Goal: Task Accomplishment & Management: Use online tool/utility

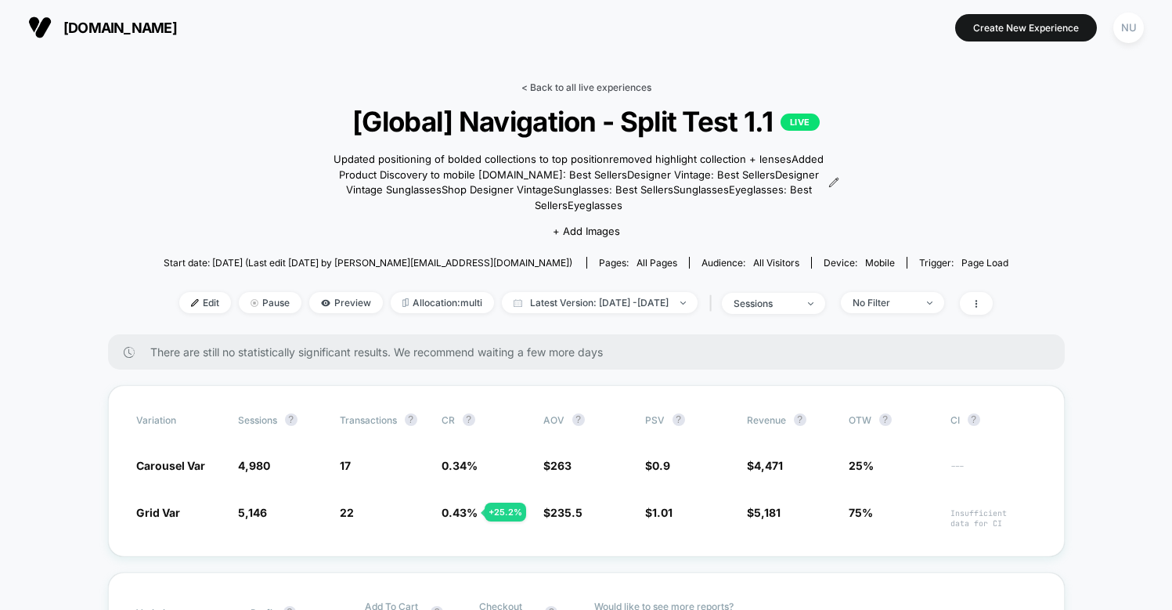
click at [584, 81] on link "< Back to all live experiences" at bounding box center [587, 87] width 130 height 12
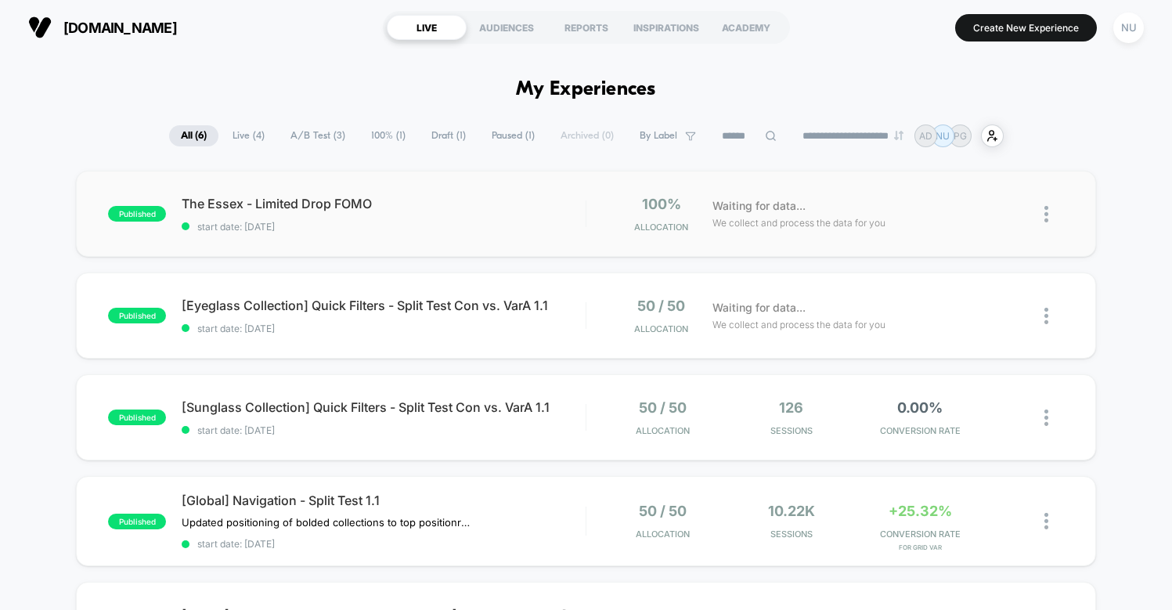
click at [1048, 215] on img at bounding box center [1047, 214] width 4 height 16
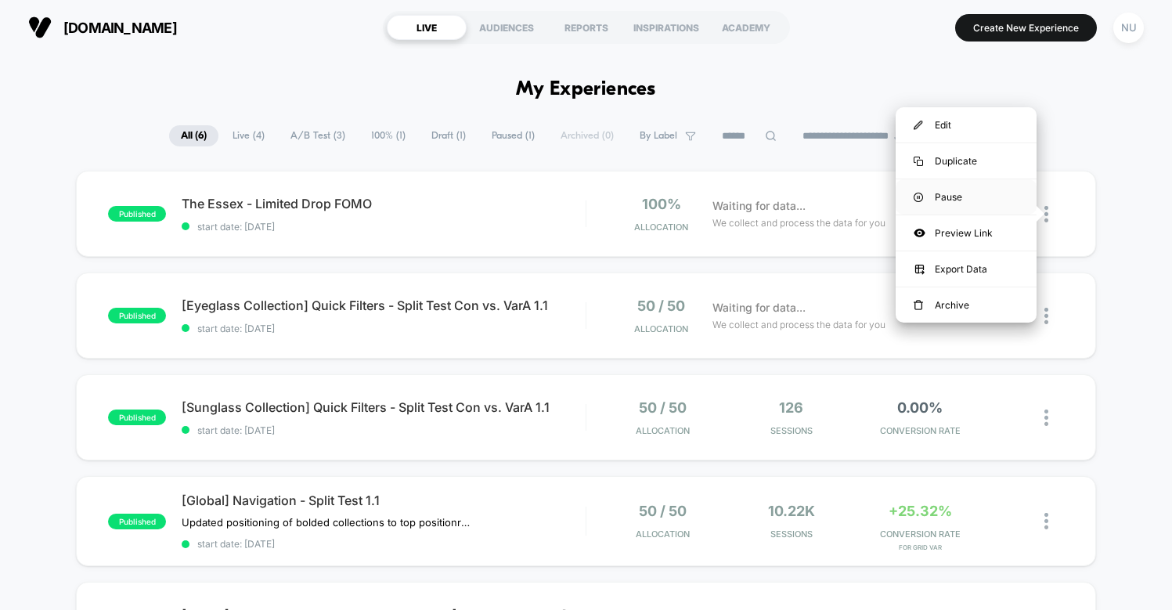
click at [995, 204] on div "Pause" at bounding box center [966, 196] width 141 height 35
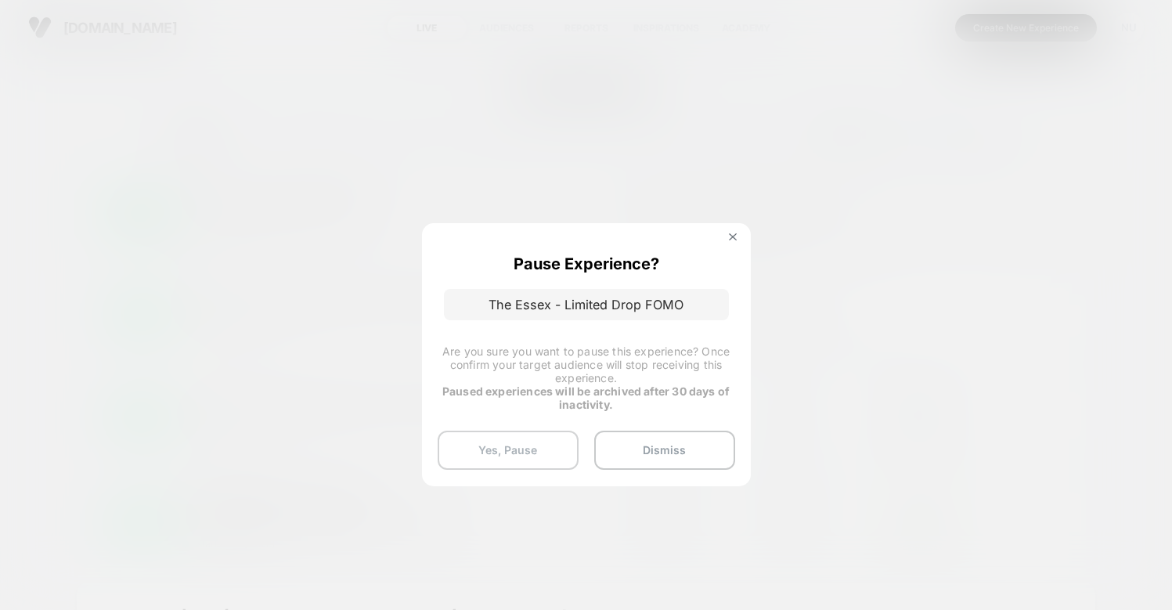
click at [538, 448] on button "Yes, Pause" at bounding box center [508, 450] width 141 height 39
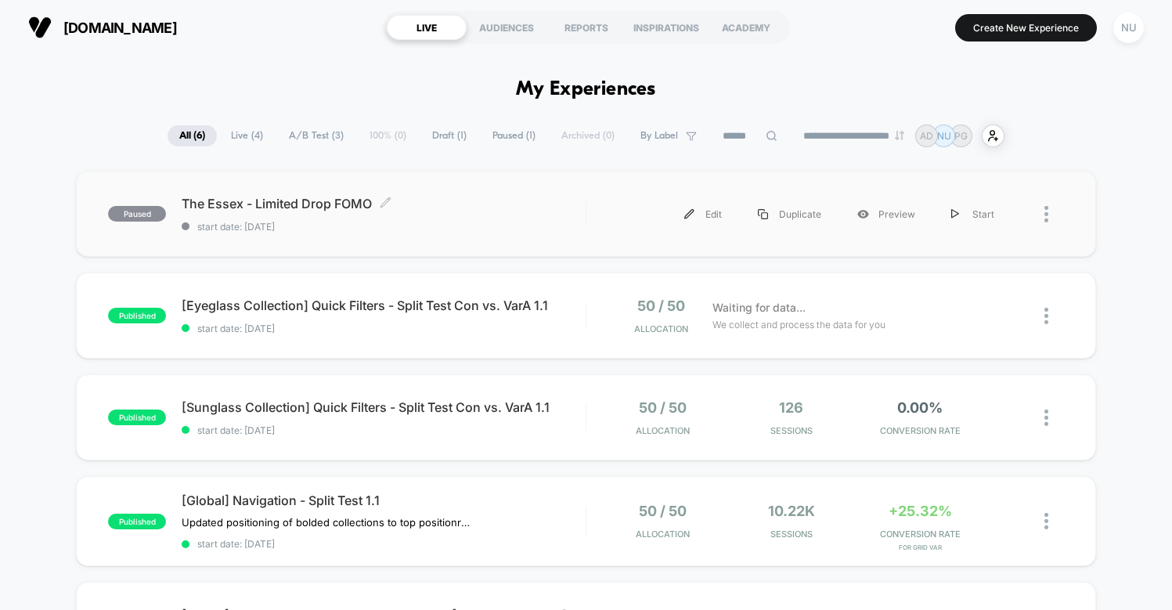
click at [536, 224] on span "start date: [DATE]" at bounding box center [383, 227] width 403 height 12
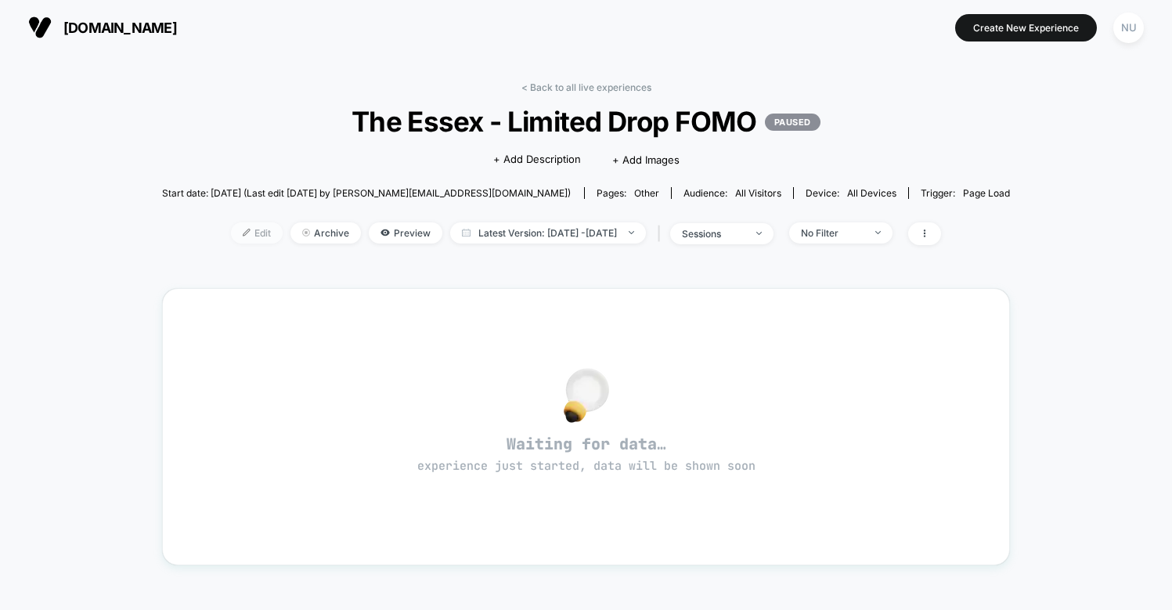
click at [235, 237] on span "Edit" at bounding box center [257, 232] width 52 height 21
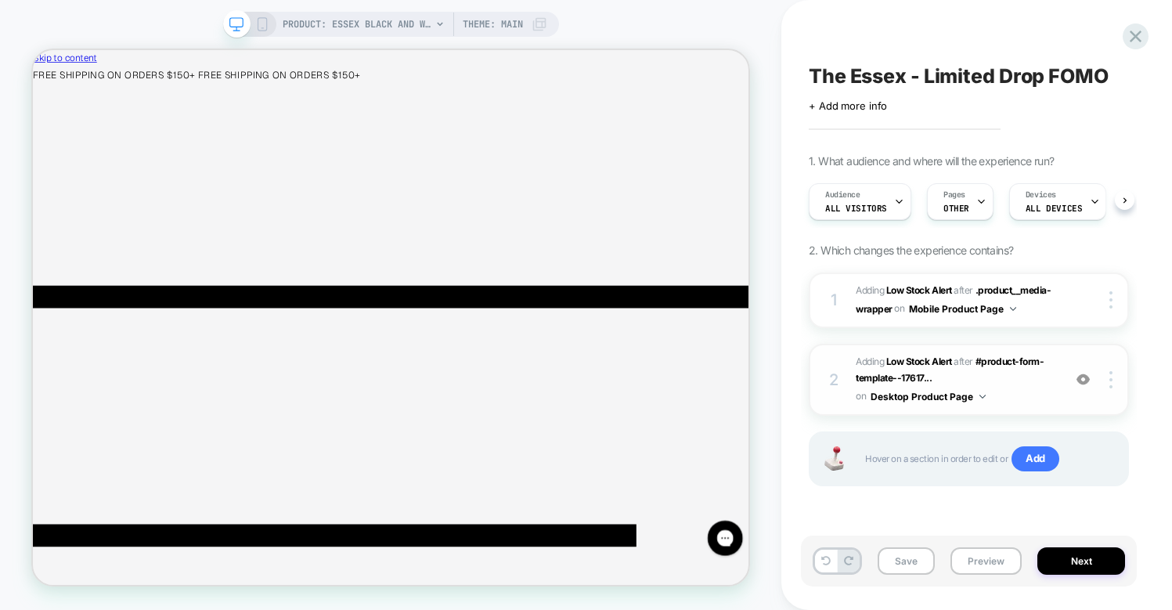
scroll to position [0, 1]
click at [1038, 390] on span "#_loomi_addon_1758904529875 Adding Low Stock Alert AFTER #product-form-template…" at bounding box center [955, 379] width 199 height 53
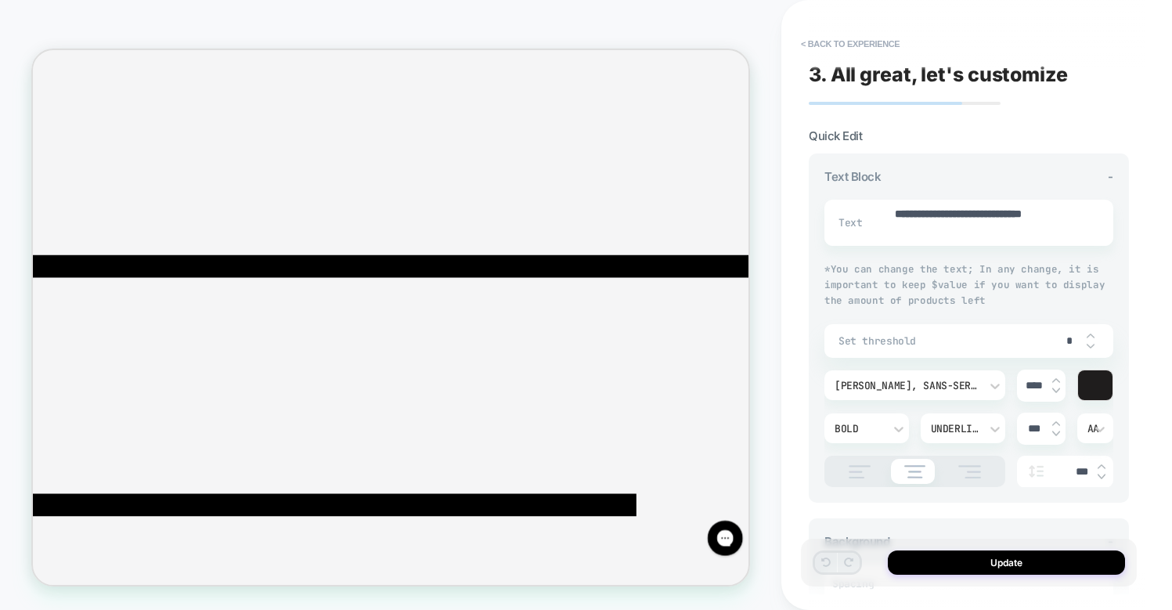
scroll to position [0, 0]
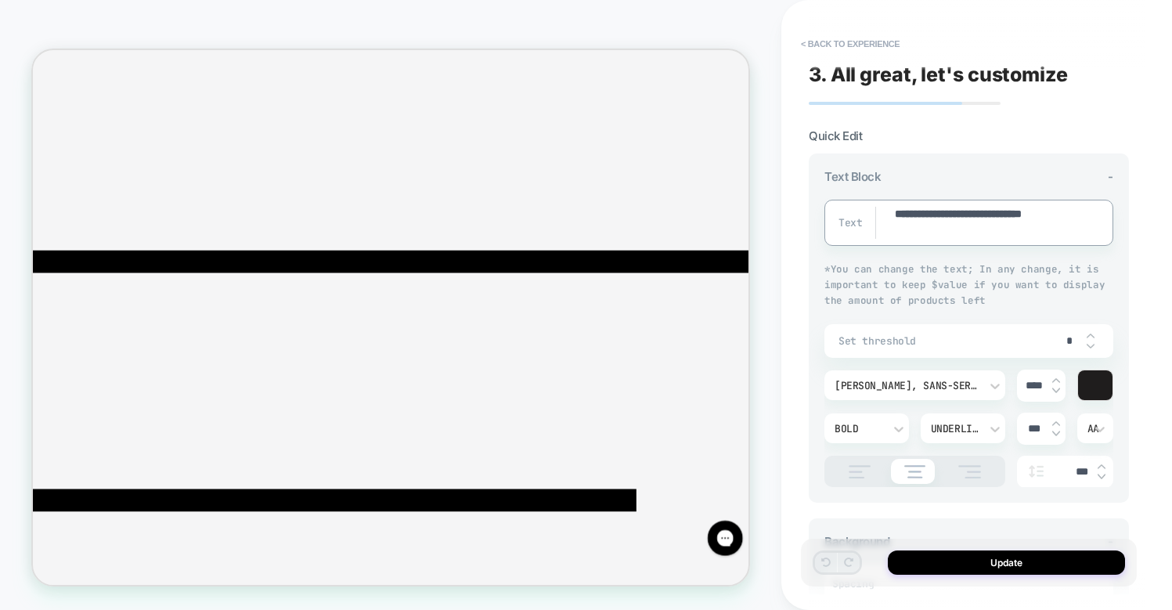
type textarea "*"
type textarea "**********"
type textarea "*"
type textarea "**********"
click at [946, 559] on button "Update" at bounding box center [1006, 563] width 237 height 24
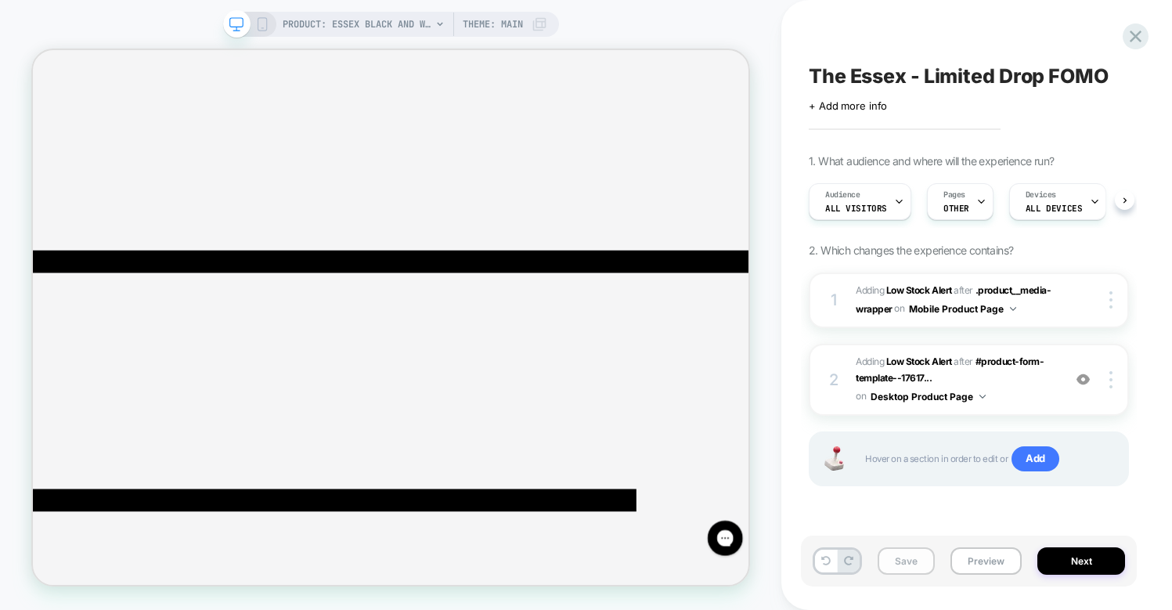
scroll to position [0, 1]
click at [912, 559] on button "Save" at bounding box center [906, 560] width 57 height 27
click at [1045, 310] on span "#_loomi_addon_1758902345566 Adding Low Stock Alert AFTER .product__media-wrappe…" at bounding box center [955, 300] width 199 height 37
click at [1038, 308] on span "#_loomi_addon_1758902345566 Adding Low Stock Alert AFTER .product__media-wrappe…" at bounding box center [955, 300] width 199 height 37
click at [1118, 302] on div at bounding box center [1114, 299] width 30 height 17
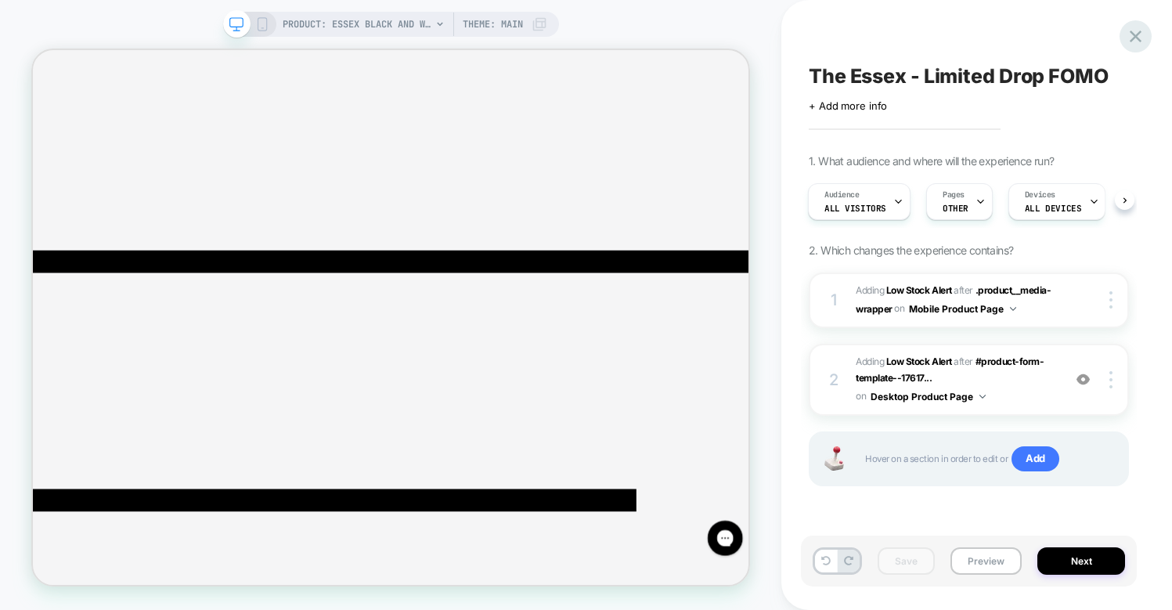
click at [1136, 42] on icon at bounding box center [1135, 36] width 21 height 21
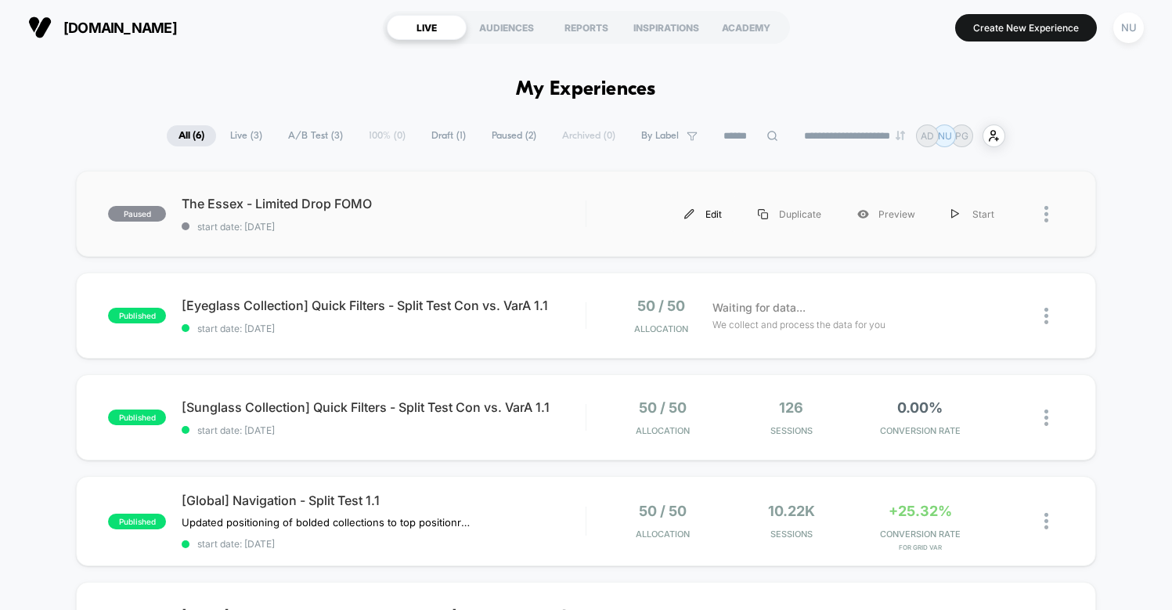
click at [700, 209] on div "Edit" at bounding box center [703, 214] width 74 height 35
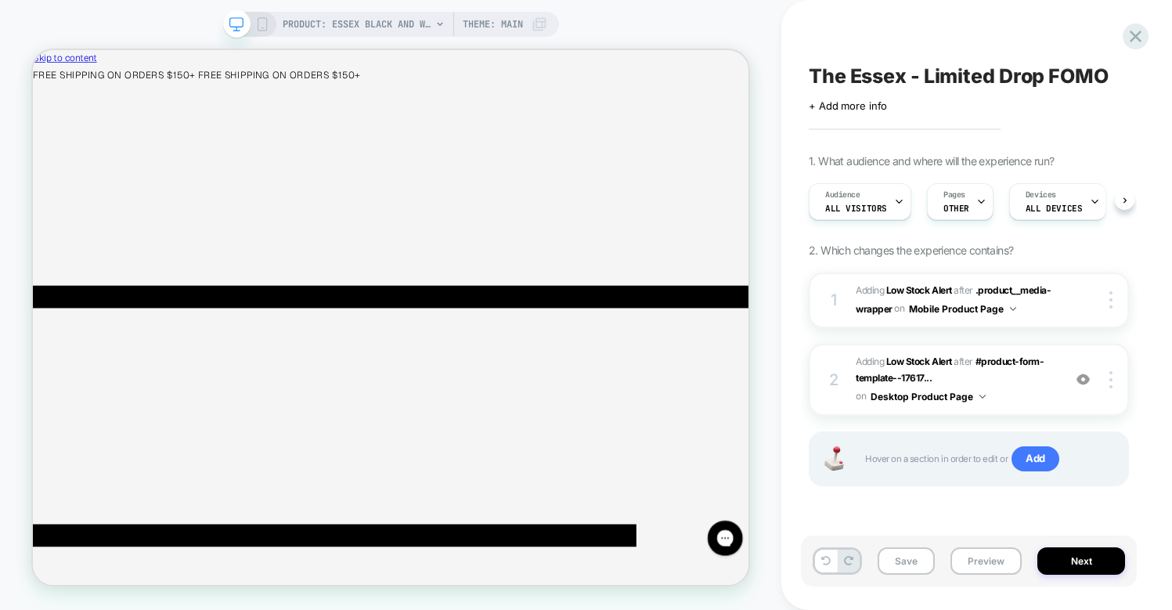
scroll to position [0, 1]
click at [260, 22] on icon at bounding box center [262, 24] width 14 height 14
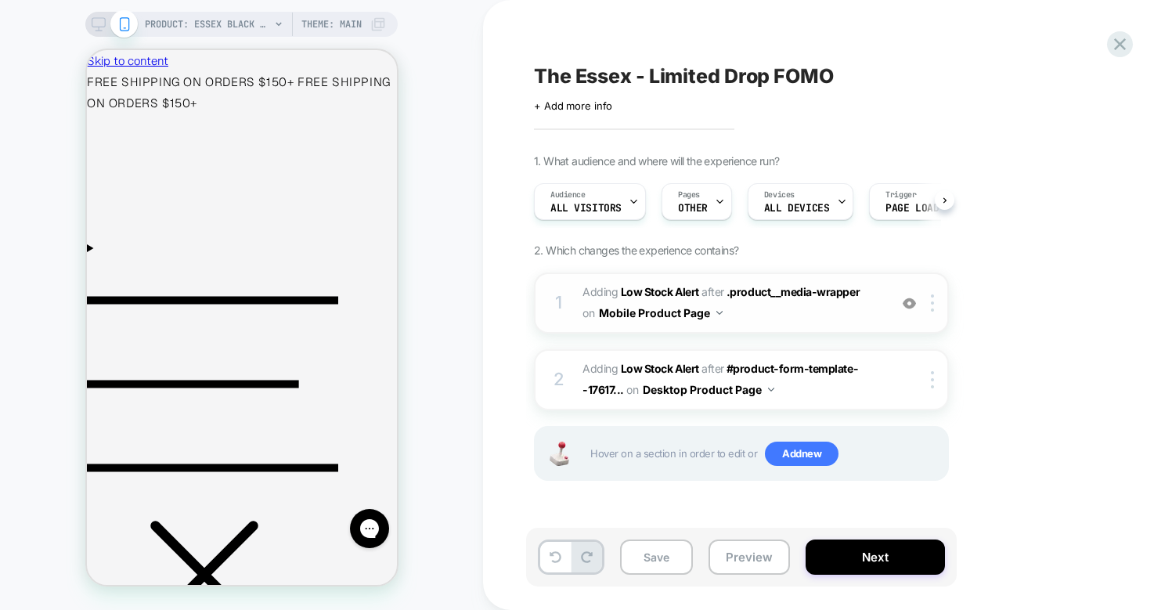
scroll to position [0, 1]
click at [768, 312] on span "#_loomi_addon_1758902345566 Adding Low Stock Alert AFTER .product__media-wrappe…" at bounding box center [732, 303] width 298 height 42
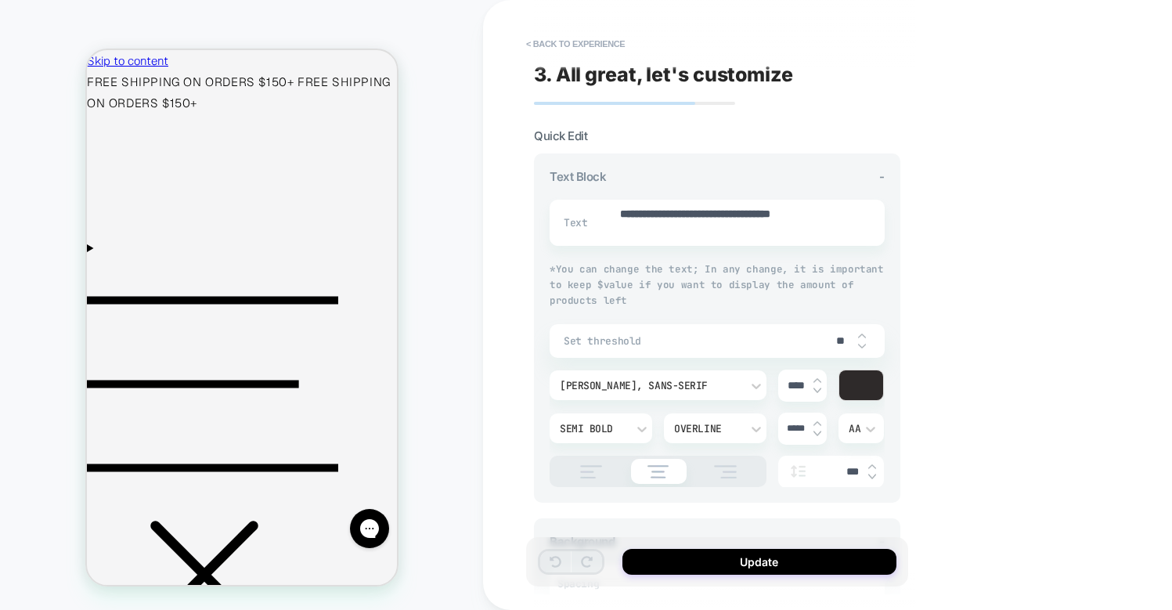
type textarea "*"
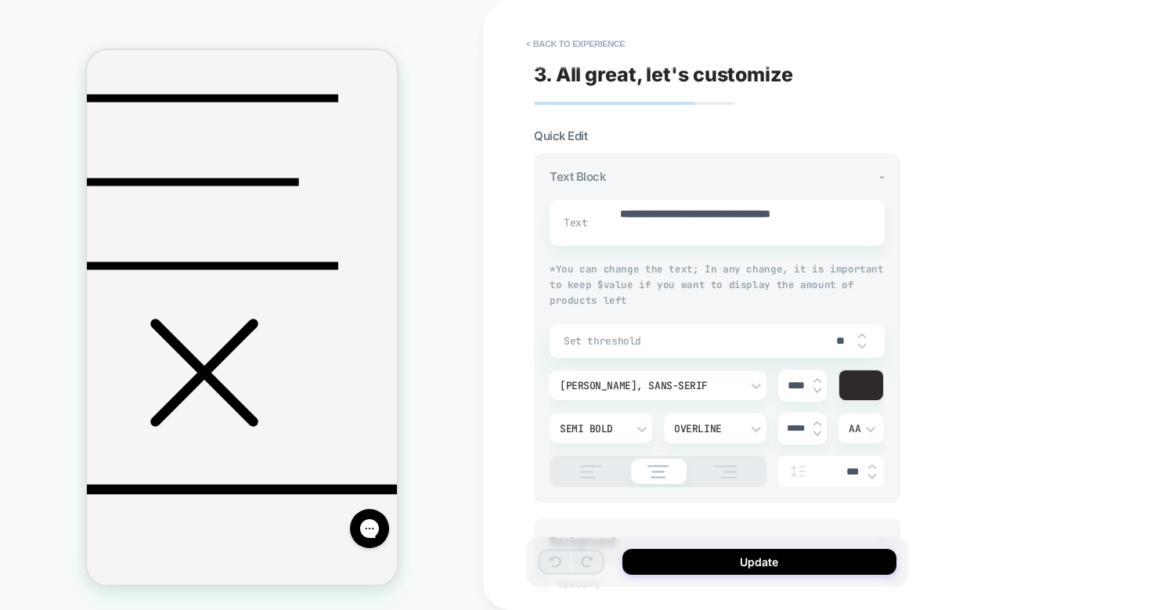
scroll to position [196, 0]
